Goal: Task Accomplishment & Management: Use online tool/utility

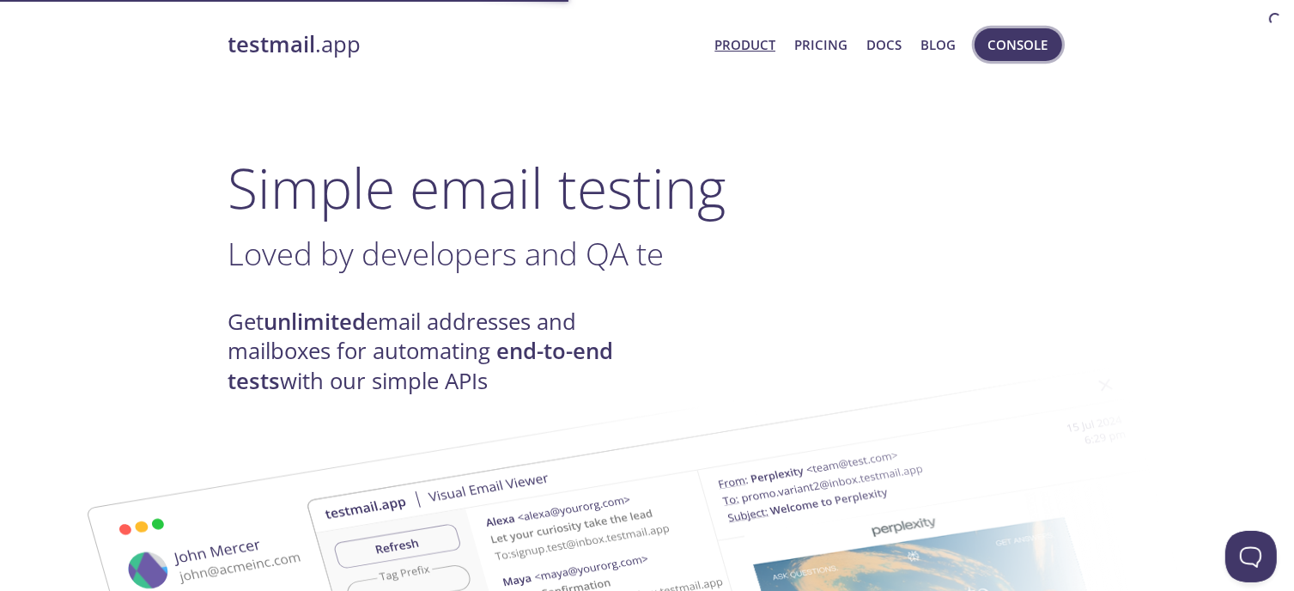
click at [1017, 50] on span "Console" at bounding box center [1018, 44] width 60 height 22
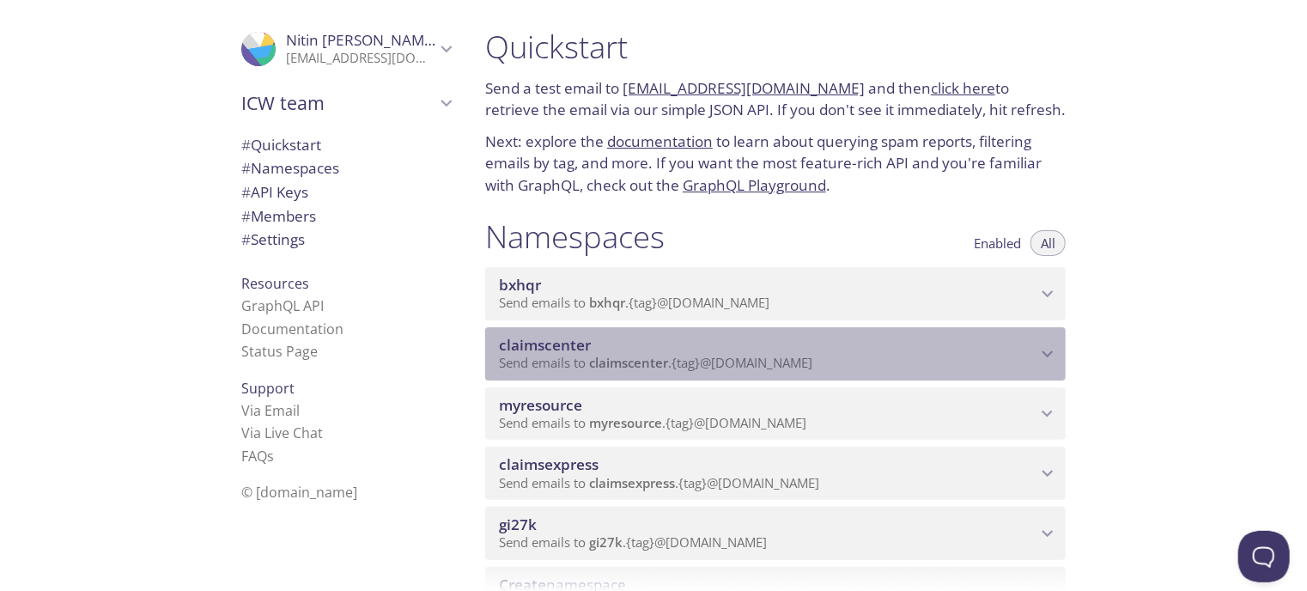
click at [808, 355] on span "Send emails to claimscenter . {tag} @[DOMAIN_NAME]" at bounding box center [655, 362] width 313 height 17
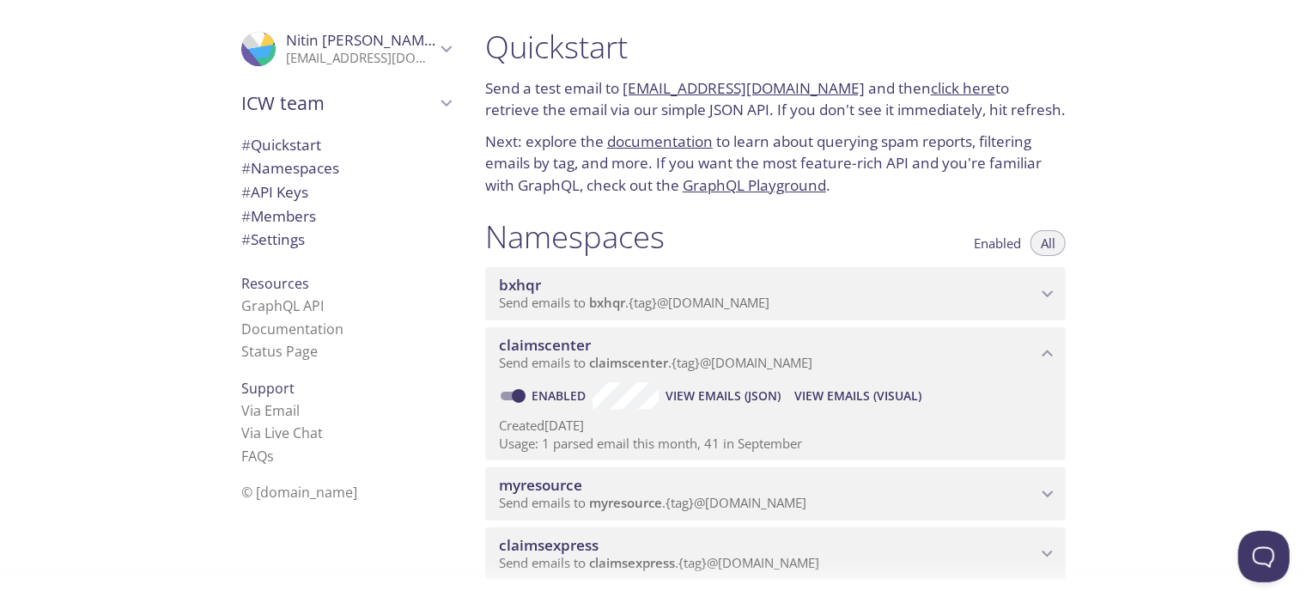
click at [893, 396] on span "View Emails (Visual)" at bounding box center [857, 396] width 127 height 21
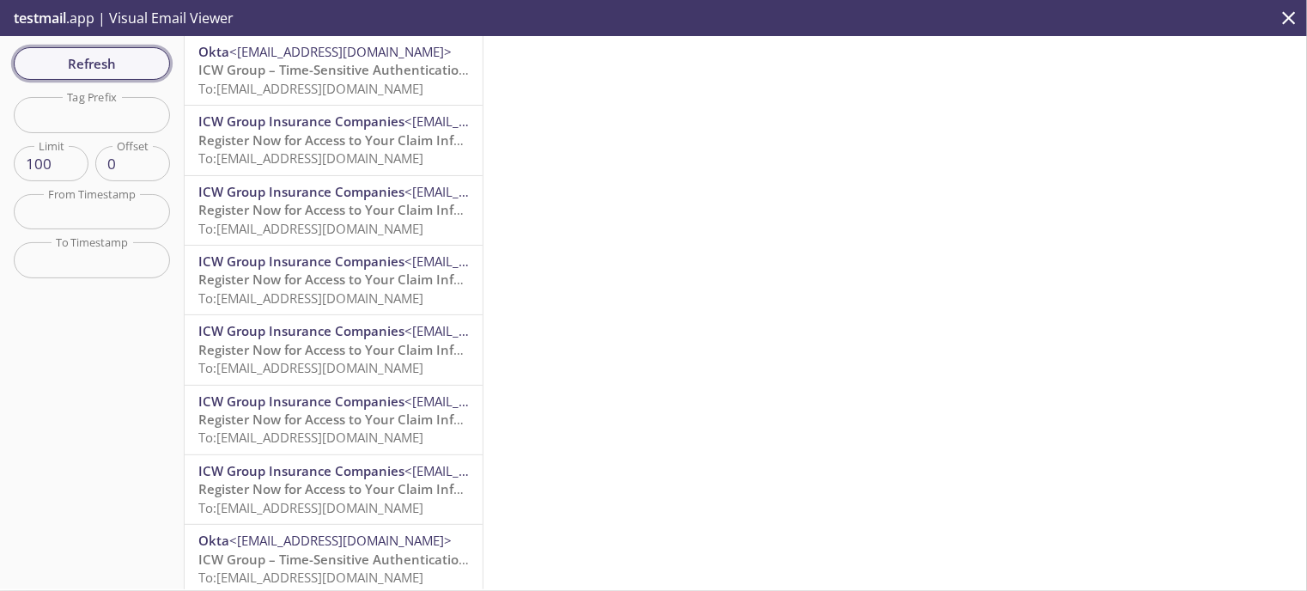
click at [123, 72] on span "Refresh" at bounding box center [91, 63] width 129 height 22
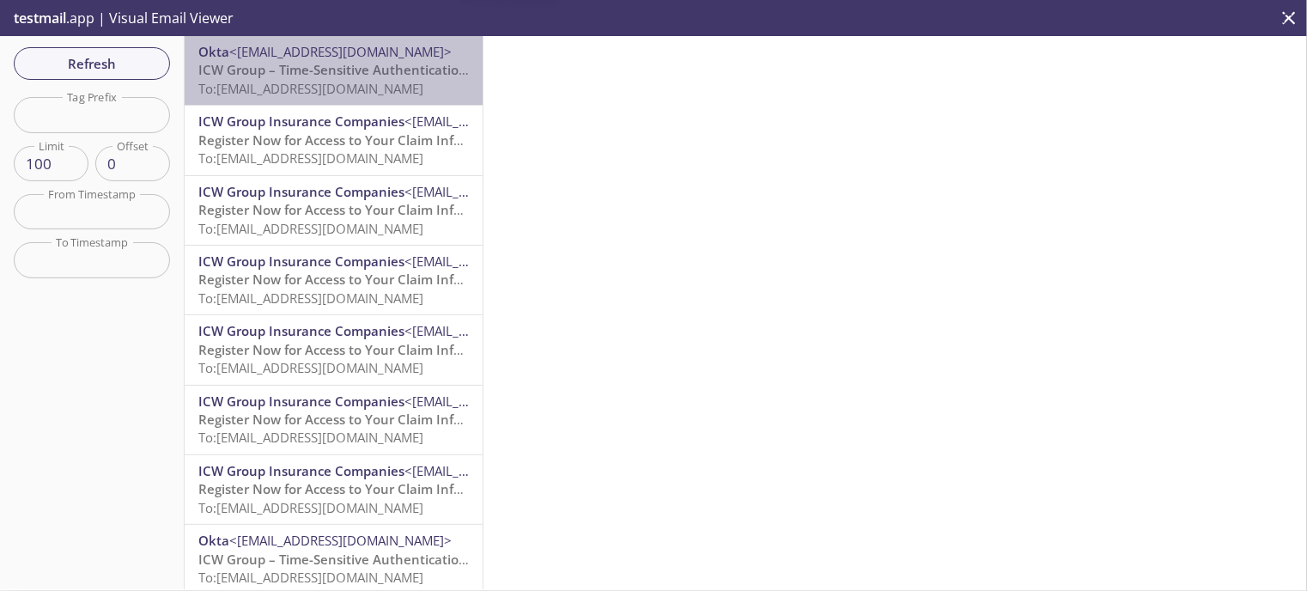
click at [380, 76] on span "ICW Group – Time-Sensitive Authentication Code" at bounding box center [350, 69] width 304 height 17
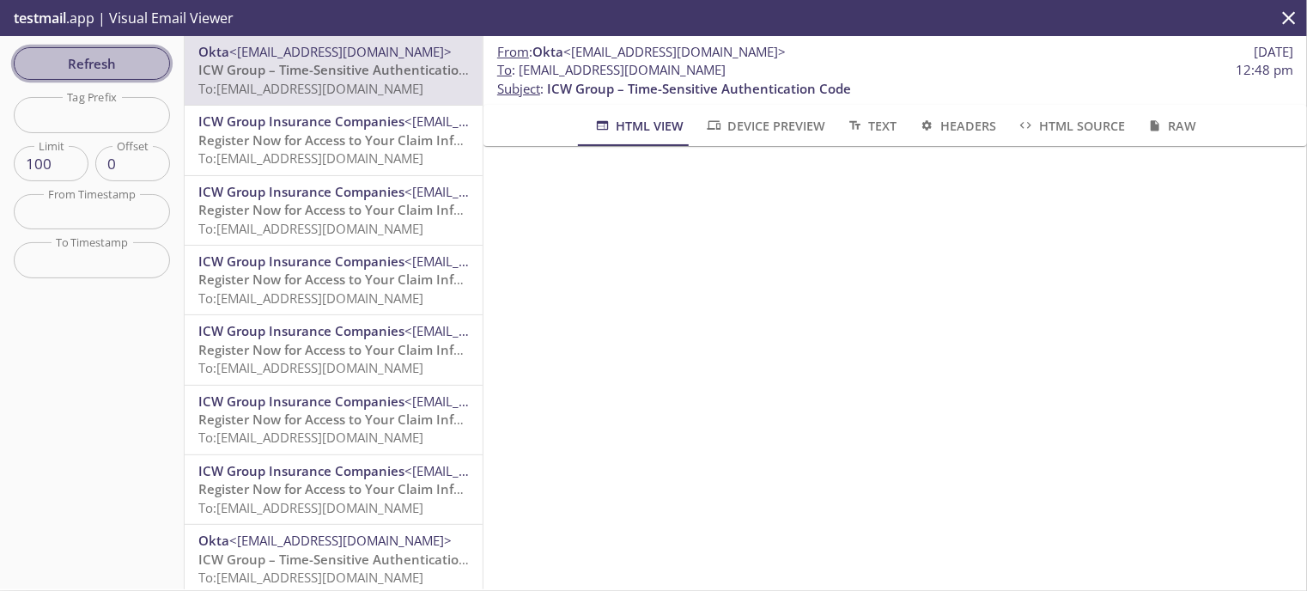
click at [110, 61] on span "Refresh" at bounding box center [91, 63] width 129 height 22
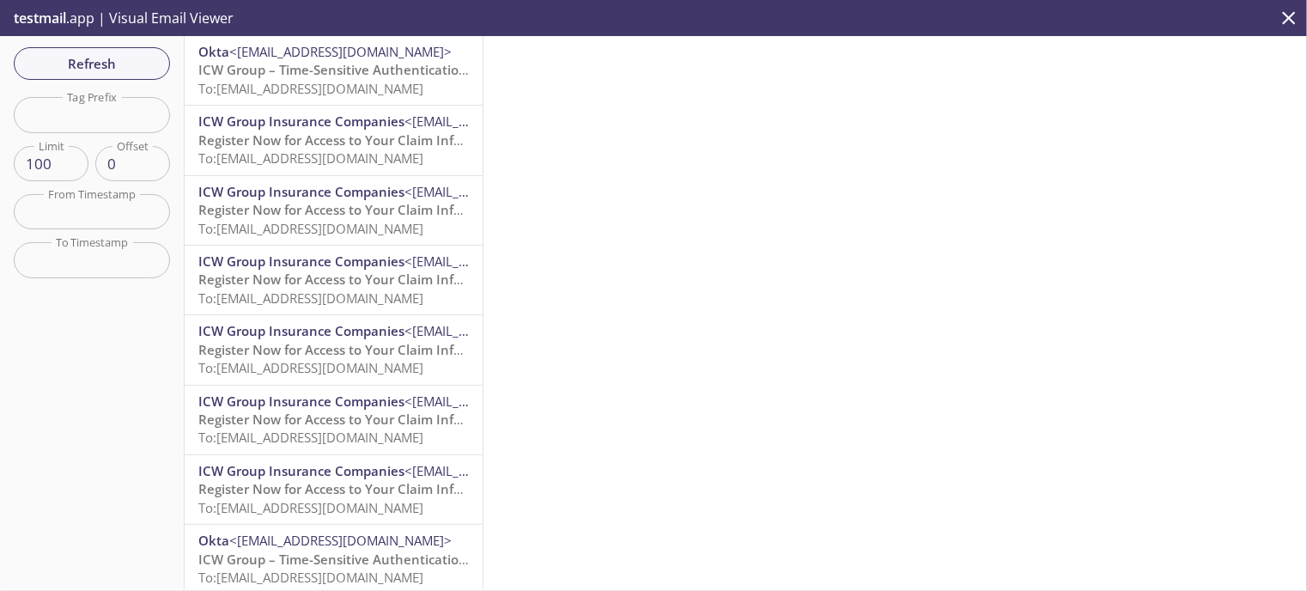
click at [300, 88] on span "To: [EMAIL_ADDRESS][DOMAIN_NAME]" at bounding box center [310, 88] width 225 height 17
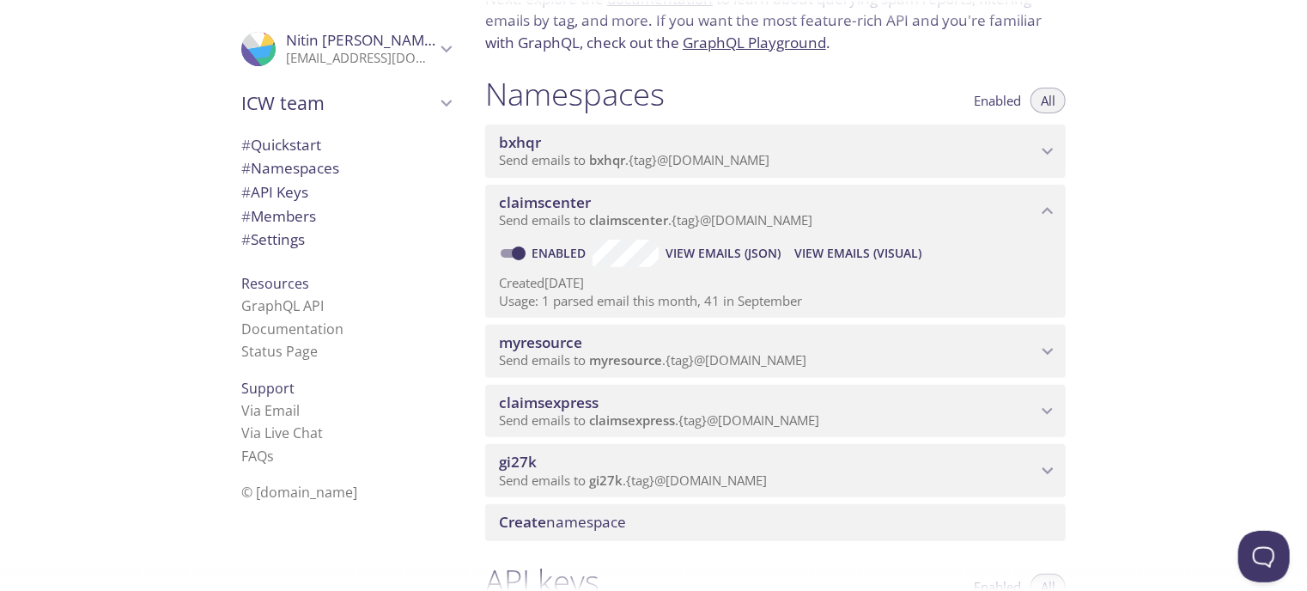
scroll to position [172, 0]
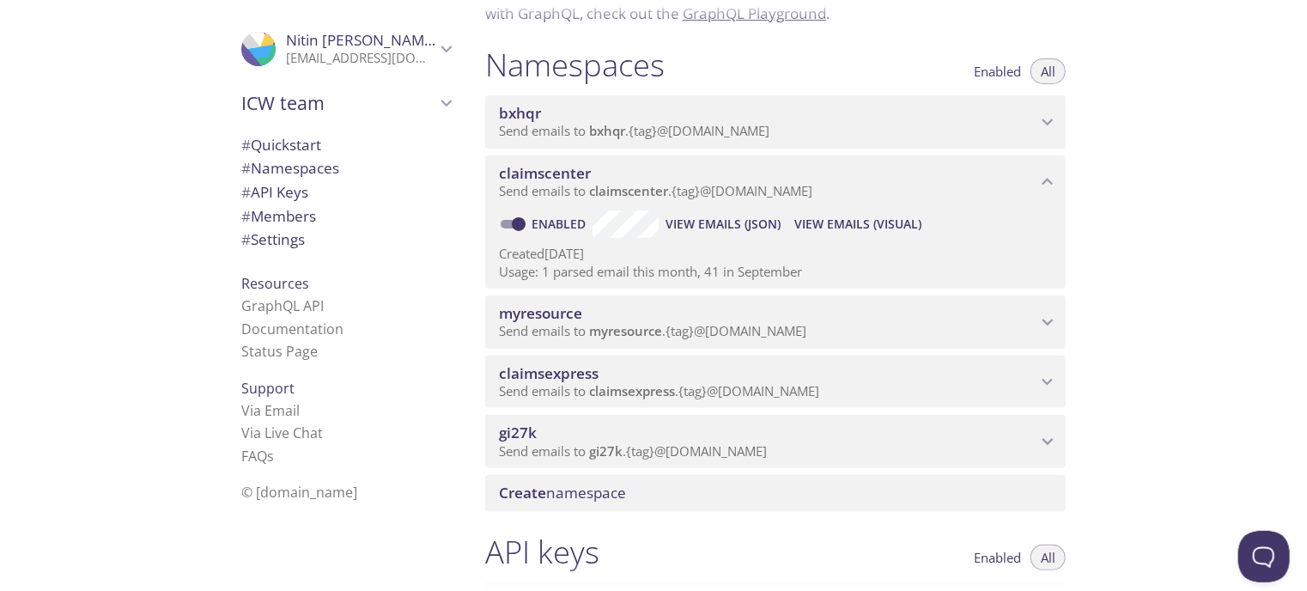
click at [647, 332] on span "myresource" at bounding box center [625, 330] width 73 height 17
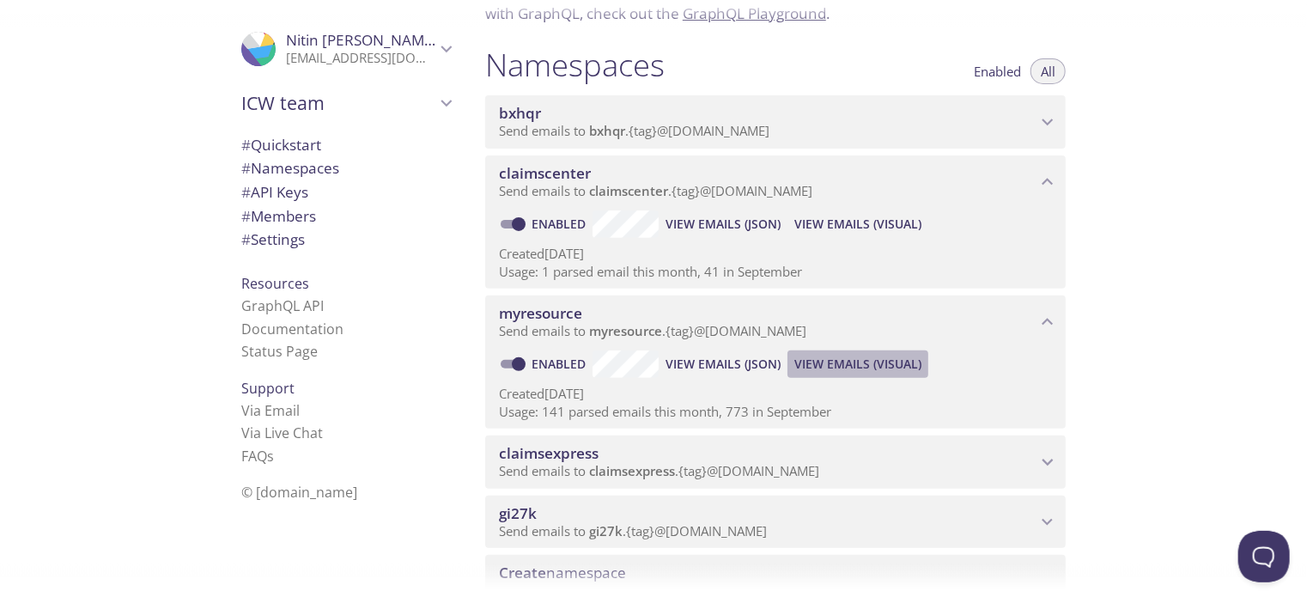
click at [840, 366] on span "View Emails (Visual)" at bounding box center [857, 364] width 127 height 21
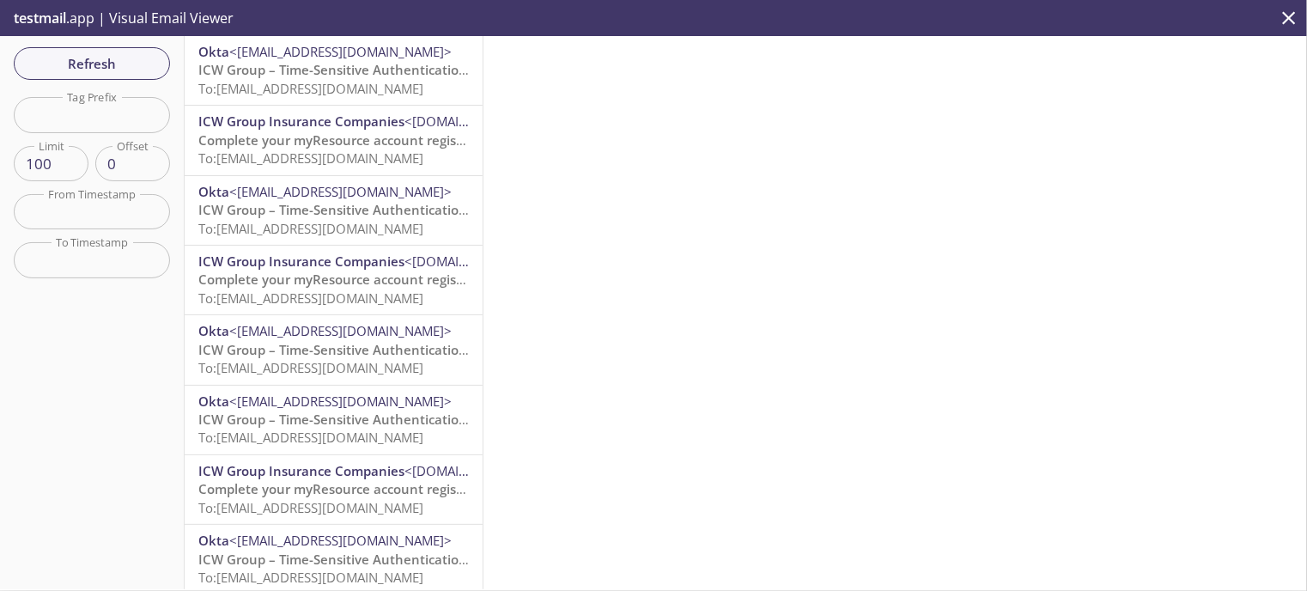
click at [116, 60] on span "Refresh" at bounding box center [91, 63] width 129 height 22
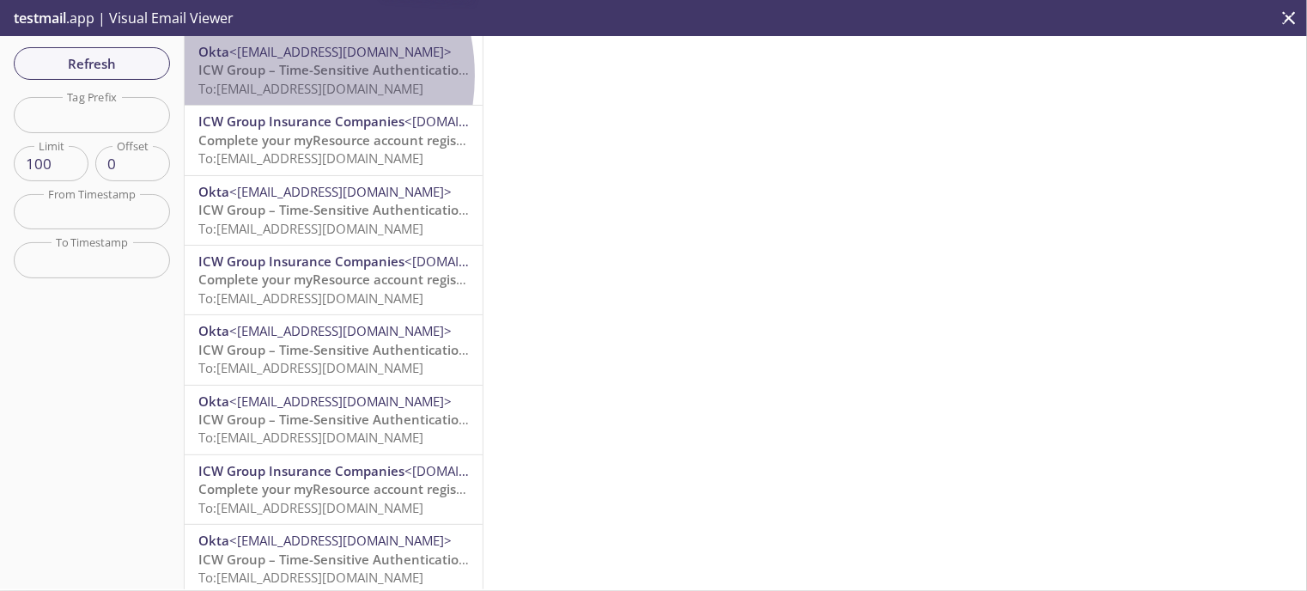
click at [270, 76] on span "ICW Group – Time-Sensitive Authentication Code" at bounding box center [350, 69] width 304 height 17
